Goal: Find specific page/section: Find specific page/section

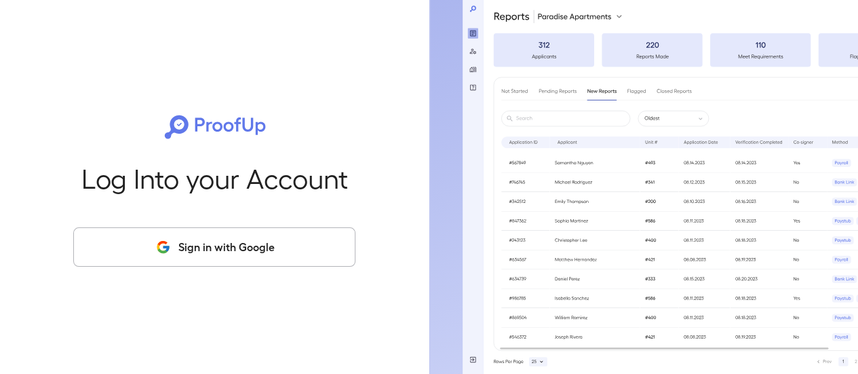
click at [218, 241] on button "Sign in with Google" at bounding box center [214, 246] width 282 height 39
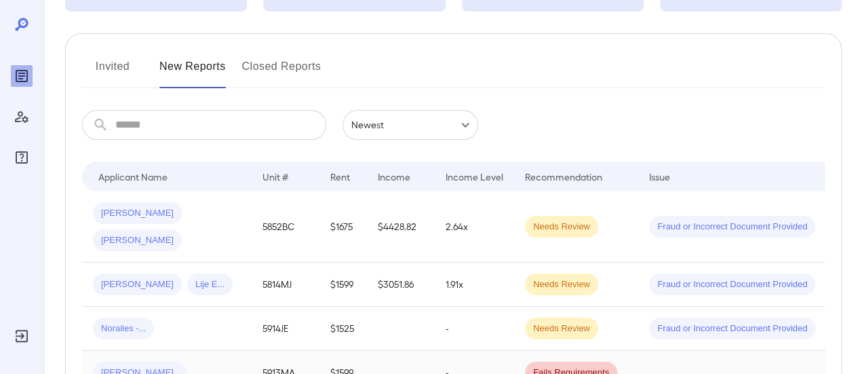
scroll to position [95, 0]
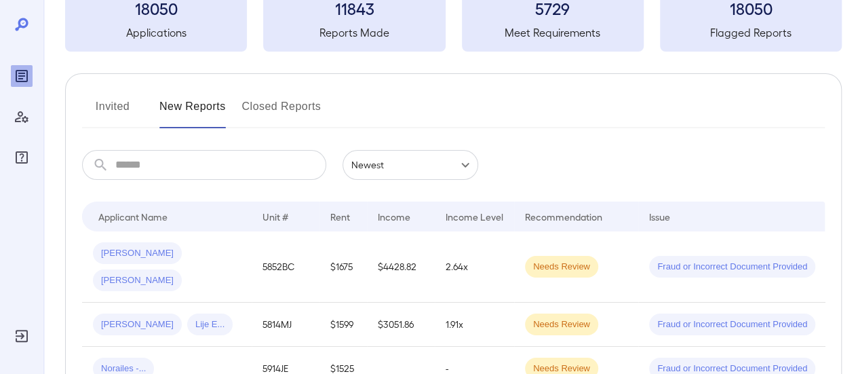
click at [242, 168] on input "text" at bounding box center [220, 165] width 211 height 30
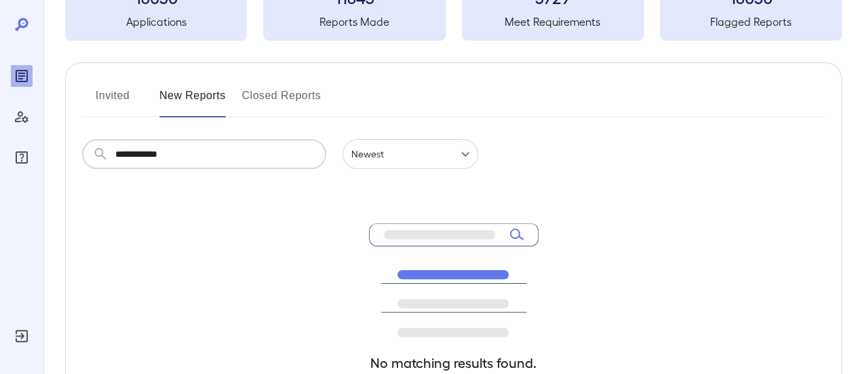
scroll to position [99, 0]
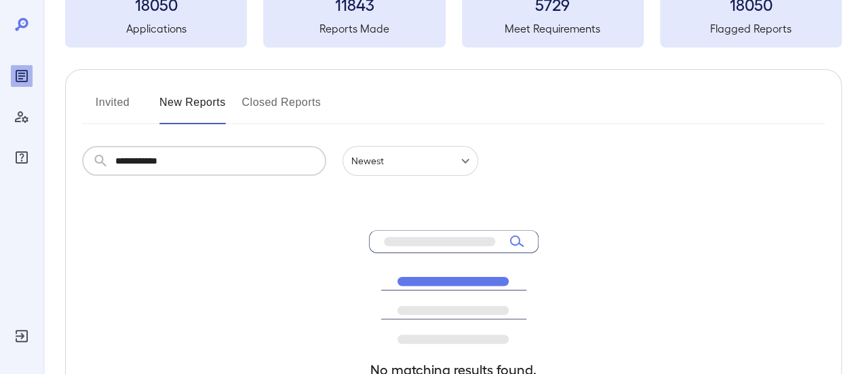
click at [187, 160] on input "**********" at bounding box center [220, 161] width 211 height 30
type input "*"
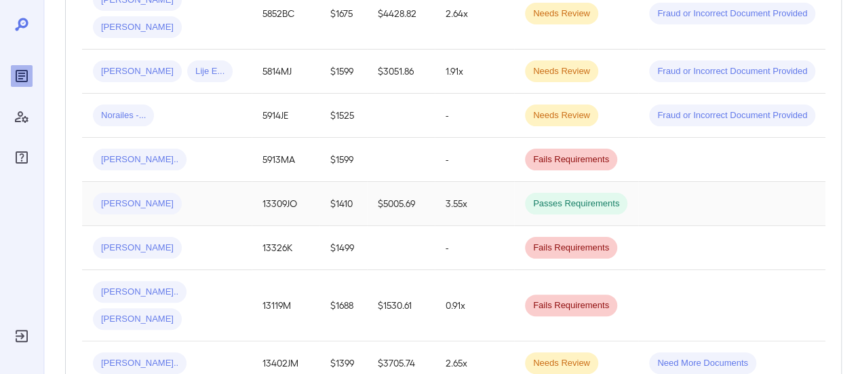
scroll to position [350, 0]
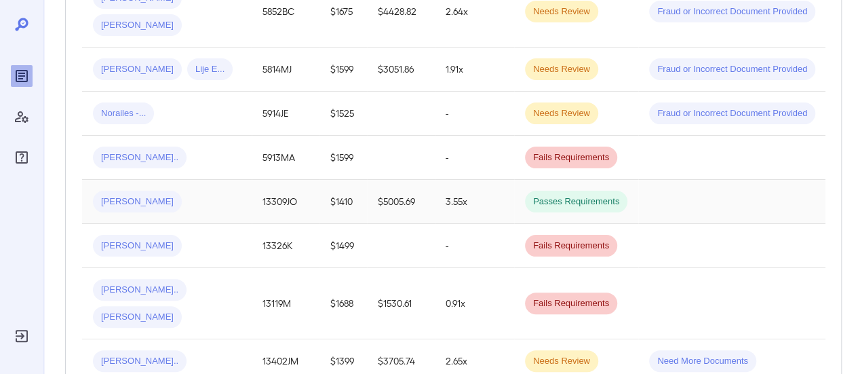
click at [129, 195] on span "[PERSON_NAME]" at bounding box center [137, 201] width 89 height 13
